Goal: Task Accomplishment & Management: Use online tool/utility

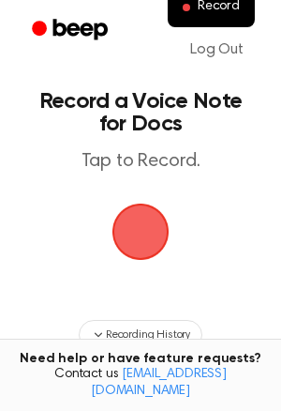
click at [141, 233] on span "button" at bounding box center [140, 231] width 53 height 53
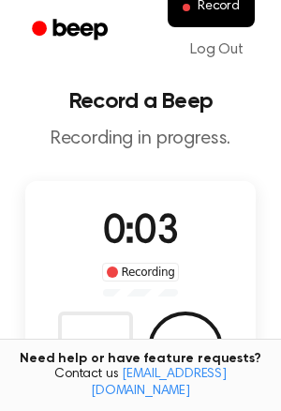
click at [184, 338] on button "Save" at bounding box center [185, 348] width 75 height 75
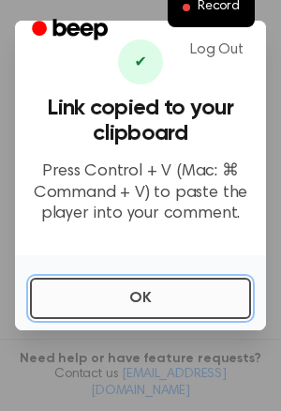
click at [220, 299] on button "OK" at bounding box center [140, 298] width 221 height 41
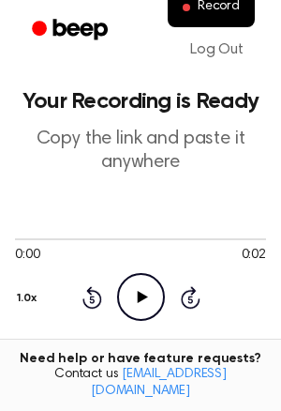
click at [136, 303] on icon "Play Audio" at bounding box center [141, 297] width 48 height 48
click at [202, 297] on div "0:00 0:02 1.0x Rewind 5 seconds Pause Audio Skip 5 seconds" at bounding box center [140, 276] width 251 height 90
click at [194, 300] on icon "Skip 5 seconds" at bounding box center [190, 297] width 21 height 24
click at [137, 297] on icon at bounding box center [141, 297] width 8 height 12
click at [137, 297] on icon "Play Audio" at bounding box center [141, 297] width 48 height 48
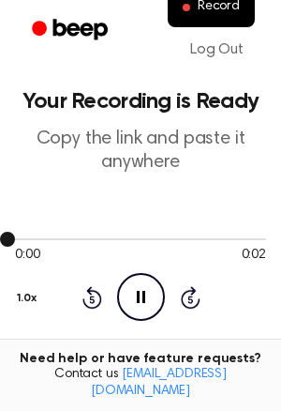
drag, startPoint x: 40, startPoint y: 232, endPoint x: 70, endPoint y: 231, distance: 30.0
click at [76, 233] on div at bounding box center [140, 238] width 251 height 15
drag, startPoint x: 56, startPoint y: 232, endPoint x: 20, endPoint y: 231, distance: 36.6
click at [37, 231] on div at bounding box center [140, 238] width 251 height 15
drag, startPoint x: 8, startPoint y: 236, endPoint x: 24, endPoint y: 248, distance: 19.5
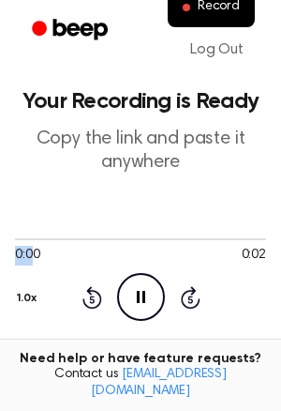
click at [28, 247] on div "0:00 0:02" at bounding box center [140, 248] width 251 height 35
drag, startPoint x: 16, startPoint y: 236, endPoint x: 25, endPoint y: 236, distance: 9.4
click at [25, 236] on div at bounding box center [140, 238] width 251 height 15
click at [28, 248] on span "0:00" at bounding box center [27, 256] width 24 height 20
